Goal: Book appointment/travel/reservation

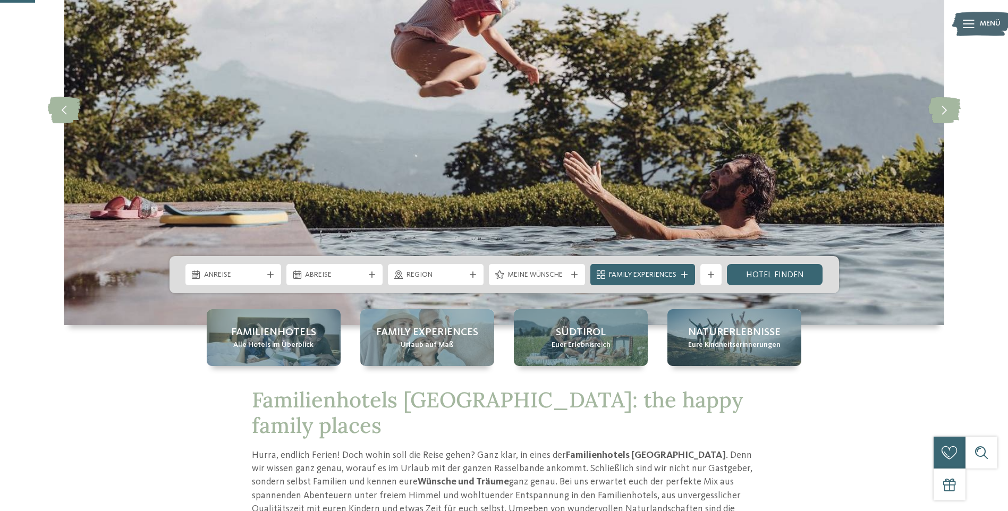
scroll to position [213, 0]
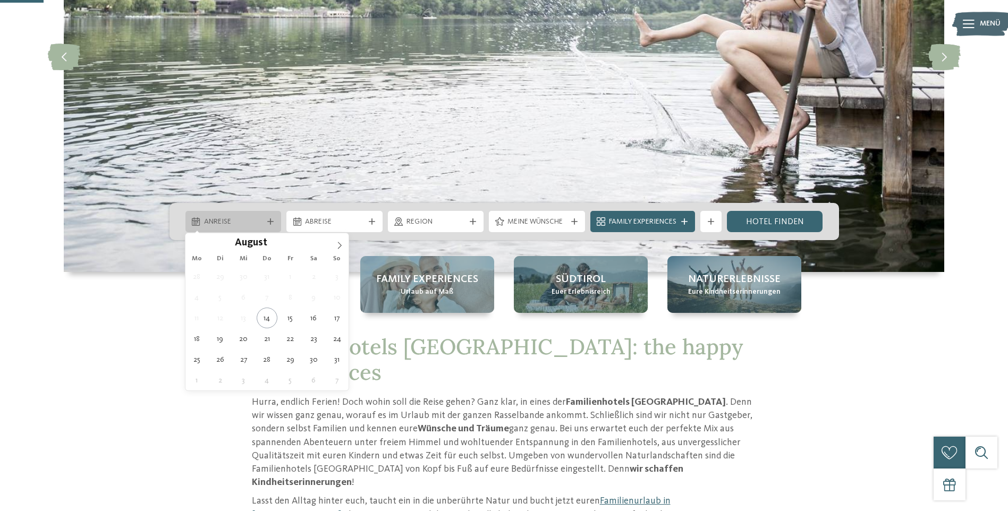
click at [268, 222] on icon at bounding box center [270, 221] width 6 height 6
click at [339, 245] on icon at bounding box center [339, 245] width 7 height 7
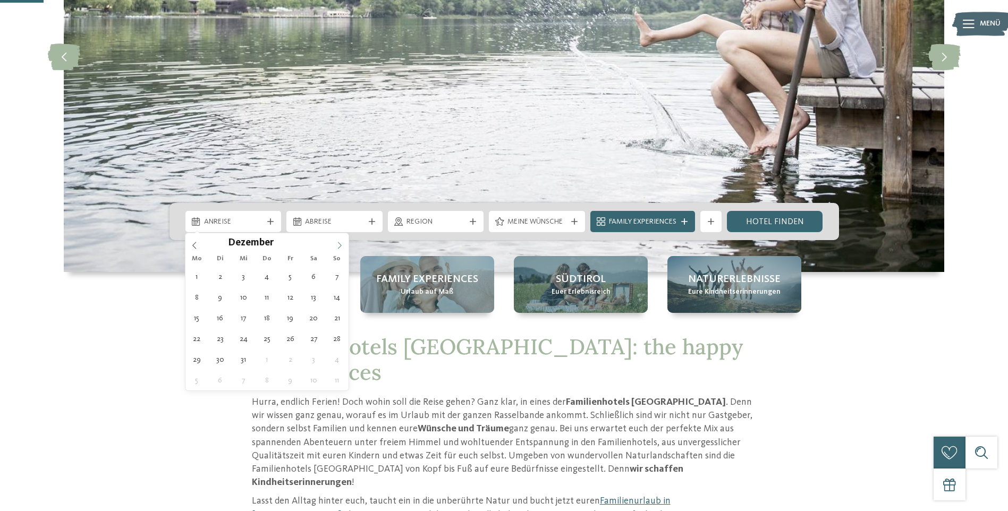
type input "****"
click at [339, 245] on icon at bounding box center [339, 245] width 7 height 7
click at [339, 246] on icon at bounding box center [339, 245] width 7 height 7
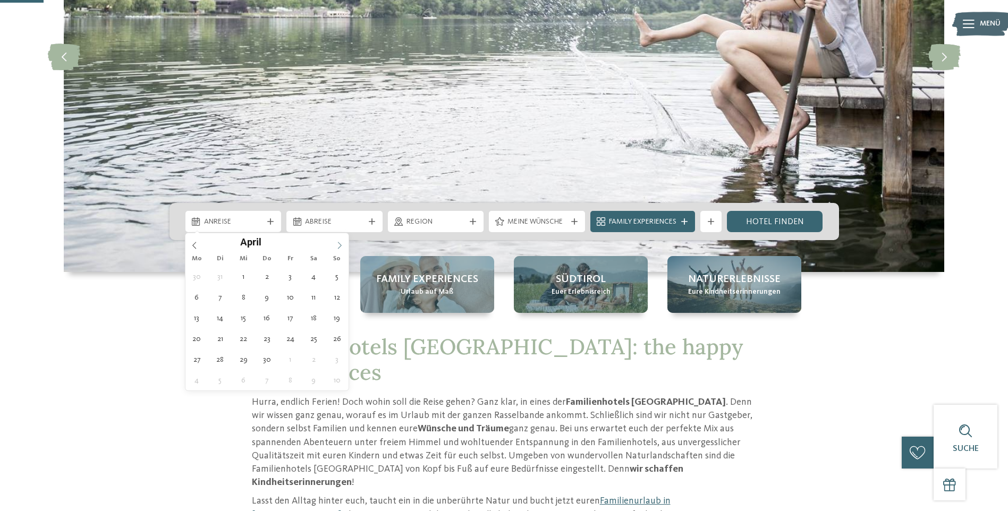
click at [339, 246] on icon at bounding box center [339, 245] width 7 height 7
type div "[DATE]"
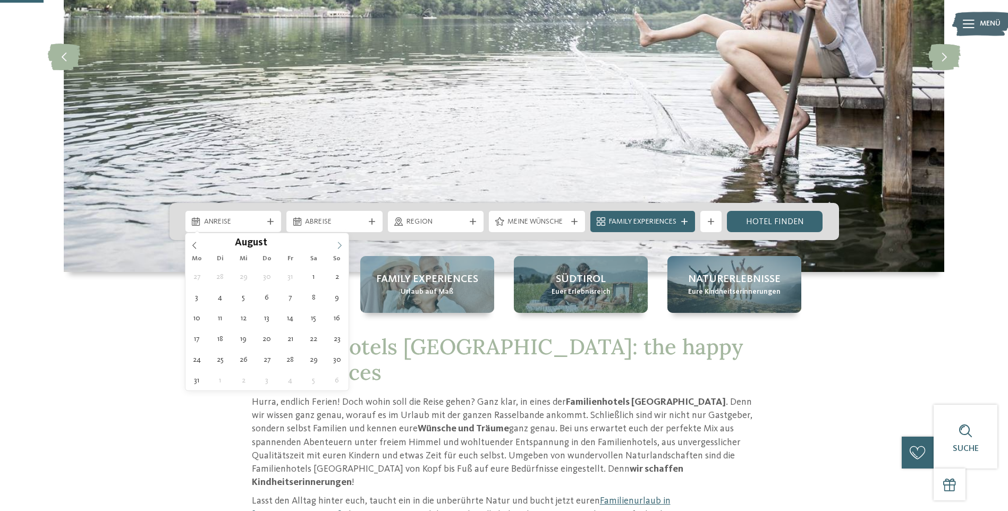
type input "****"
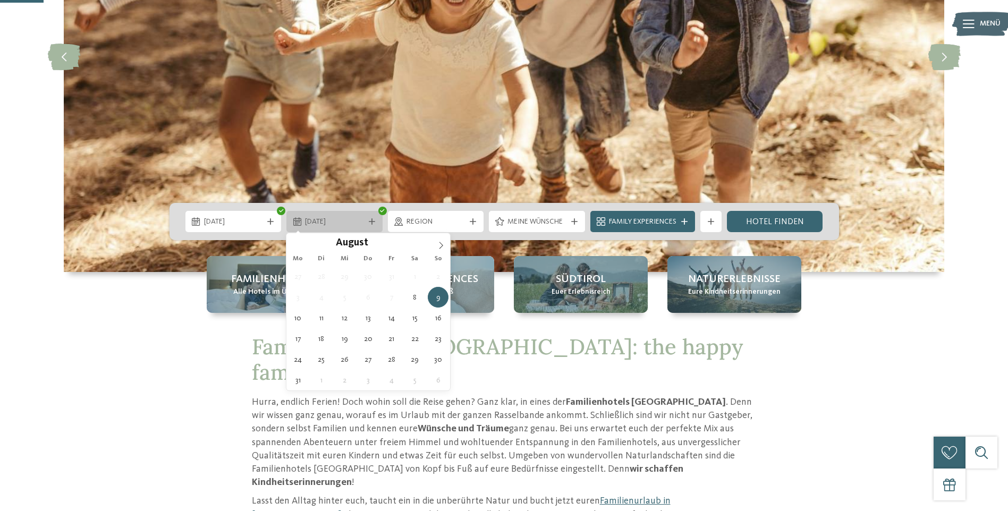
click at [371, 224] on icon at bounding box center [372, 221] width 6 height 6
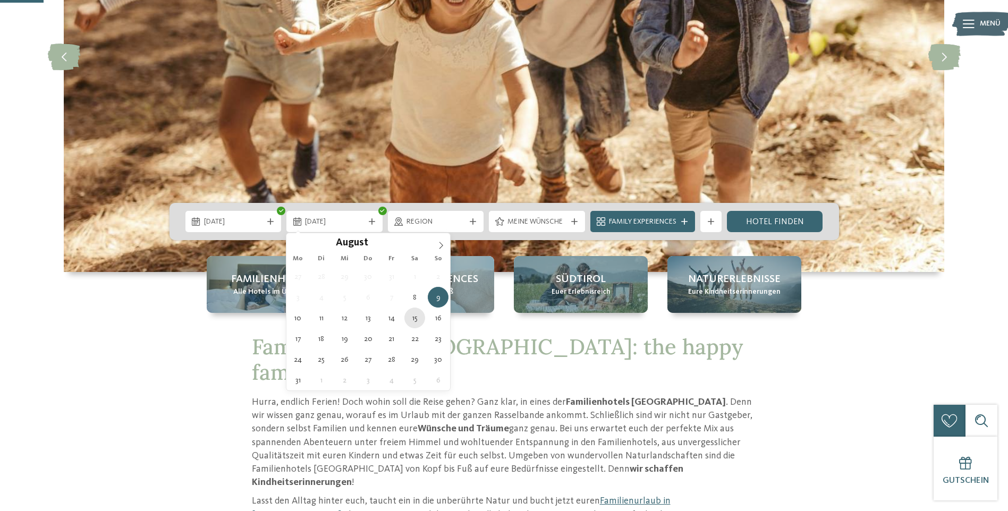
type div "[DATE]"
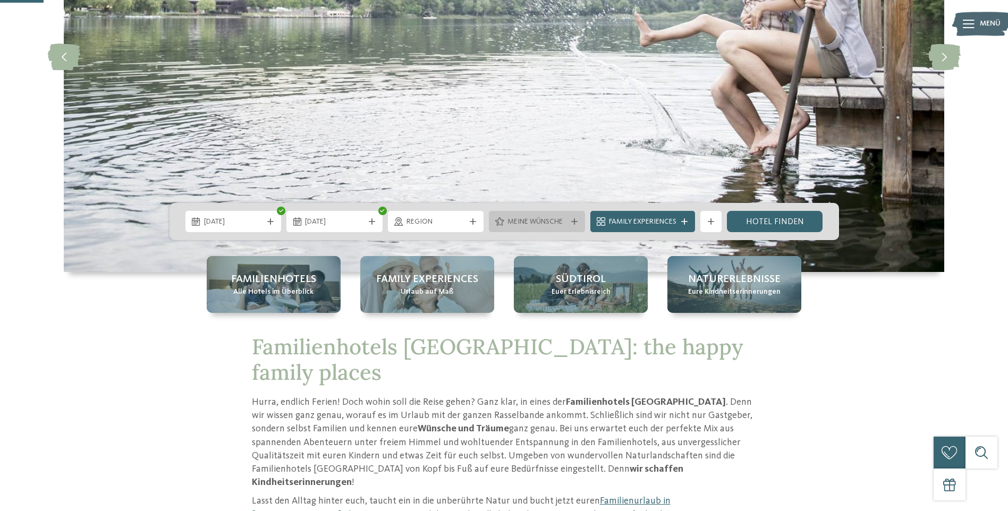
click at [574, 221] on icon at bounding box center [574, 221] width 6 height 6
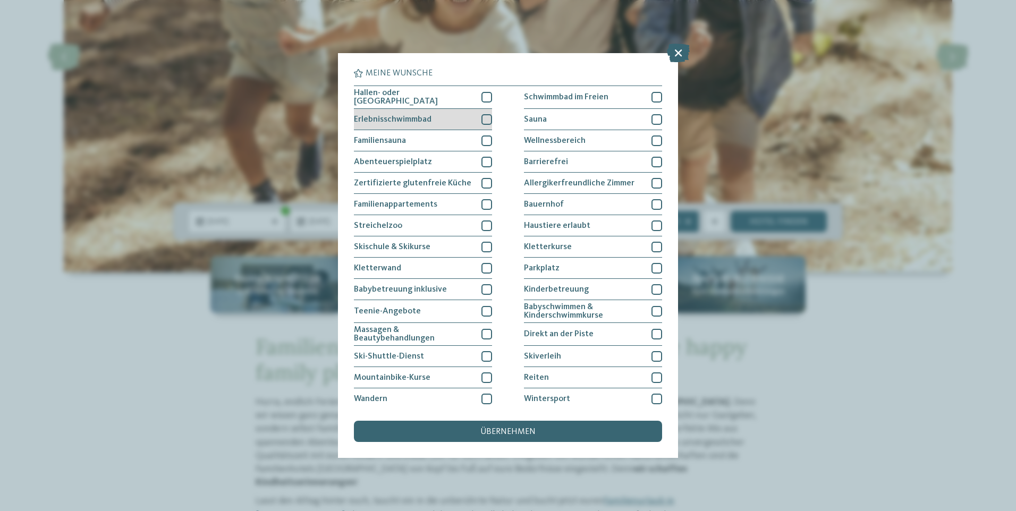
click at [488, 120] on div at bounding box center [486, 119] width 11 height 11
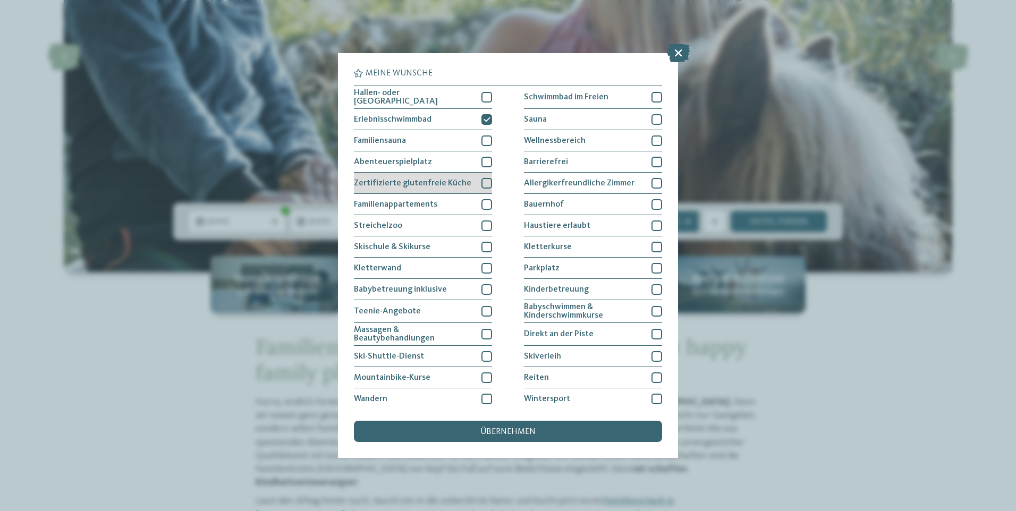
click at [484, 182] on div at bounding box center [486, 183] width 11 height 11
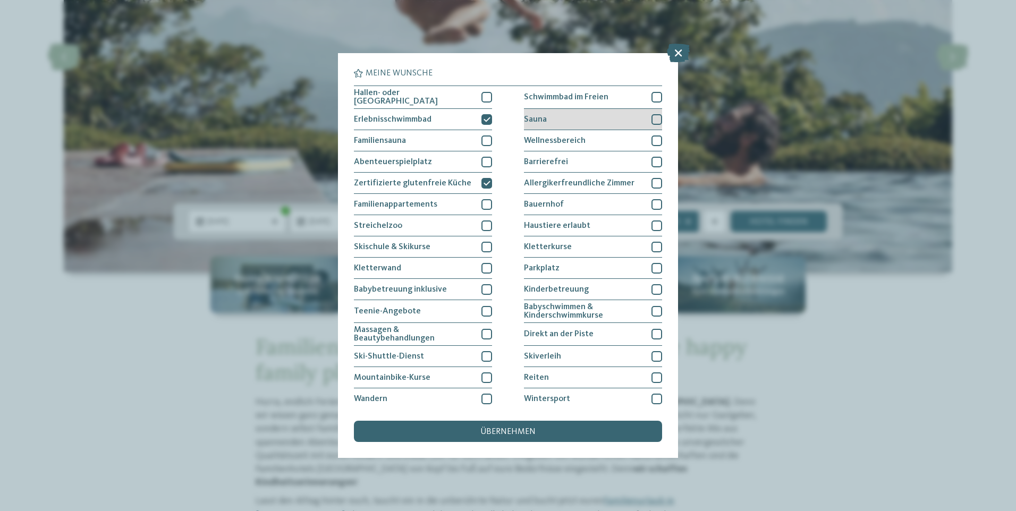
click at [654, 119] on div at bounding box center [657, 119] width 11 height 11
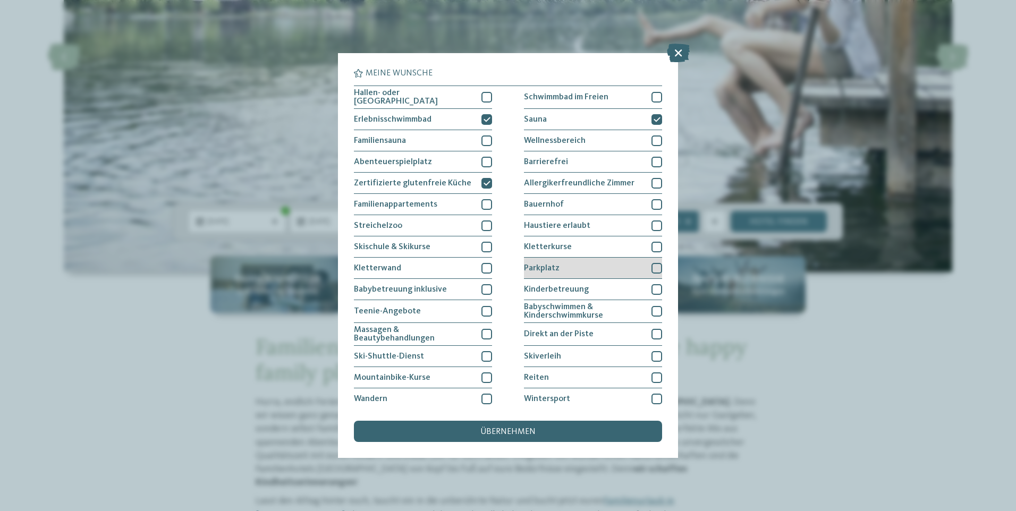
click at [652, 264] on div at bounding box center [657, 268] width 11 height 11
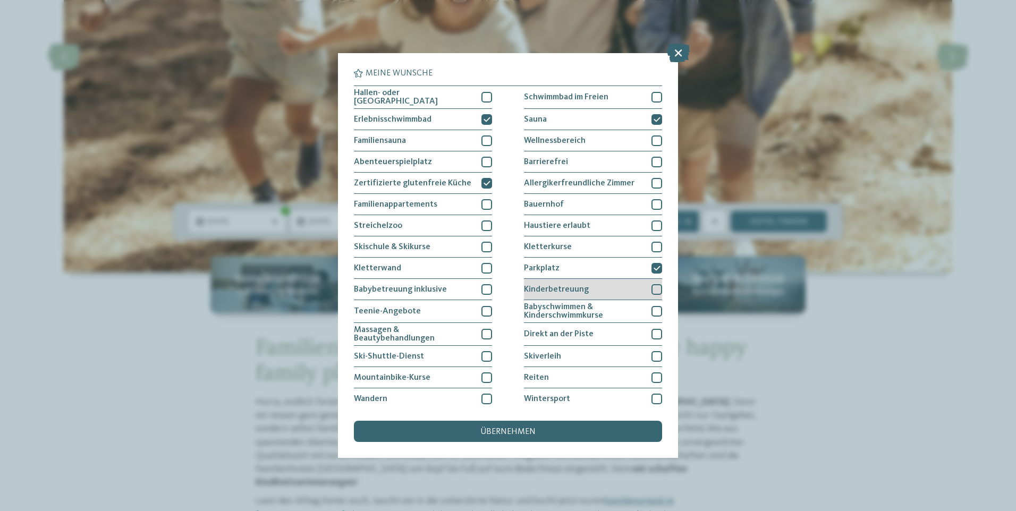
click at [652, 284] on div at bounding box center [657, 289] width 11 height 11
click at [604, 424] on div "übernehmen" at bounding box center [508, 431] width 308 height 21
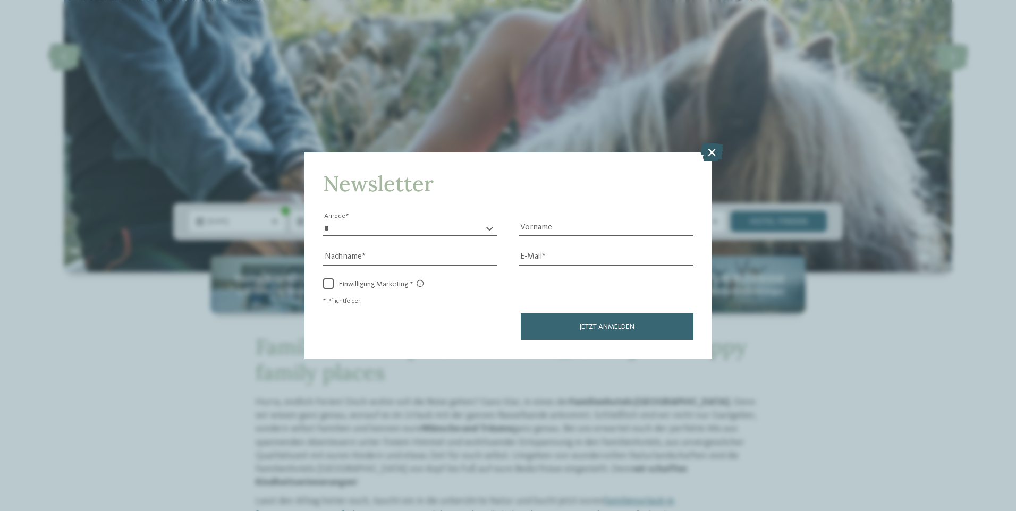
click at [713, 157] on icon at bounding box center [711, 151] width 23 height 19
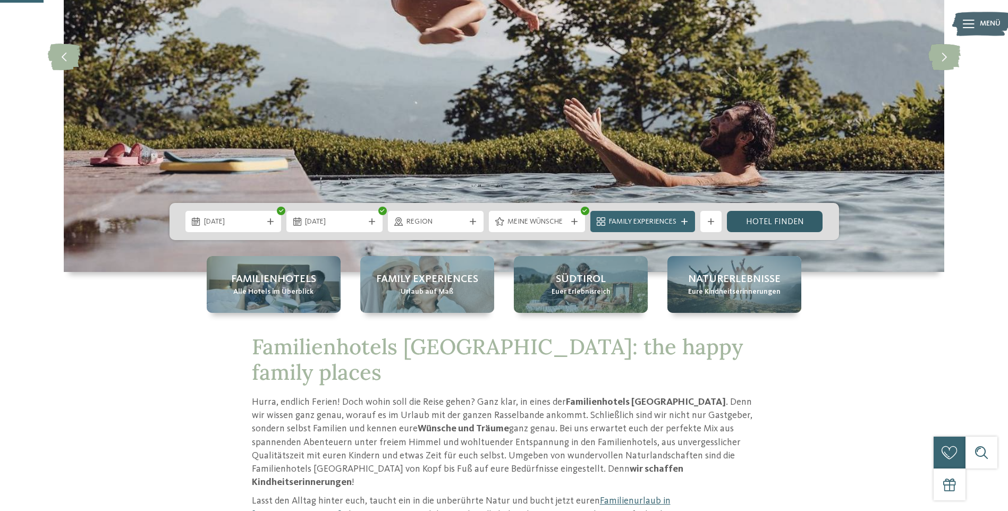
click at [779, 218] on link "Hotel finden" at bounding box center [775, 221] width 96 height 21
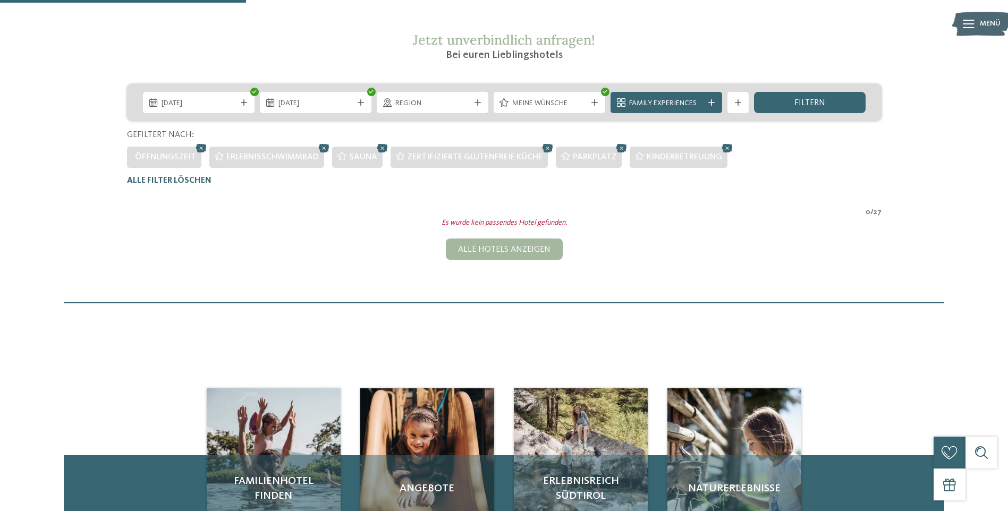
scroll to position [136, 0]
